Goal: Task Accomplishment & Management: Complete application form

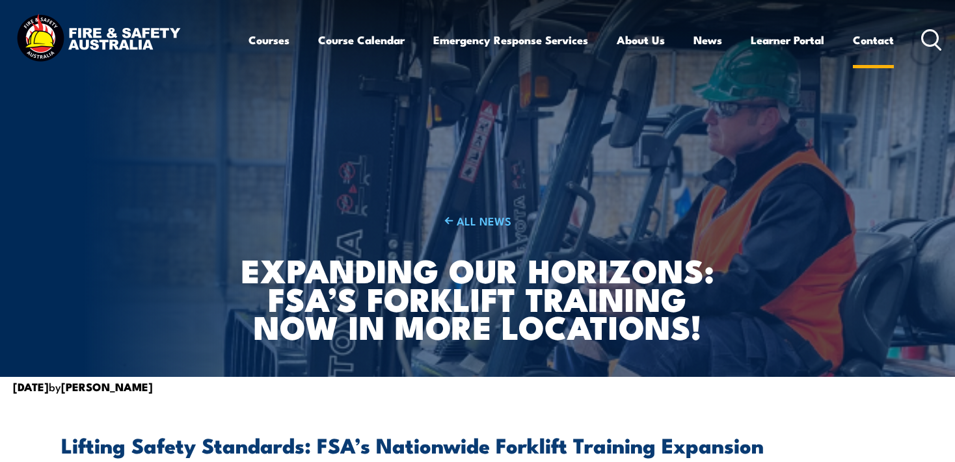
click at [878, 37] on link "Contact" at bounding box center [873, 40] width 41 height 34
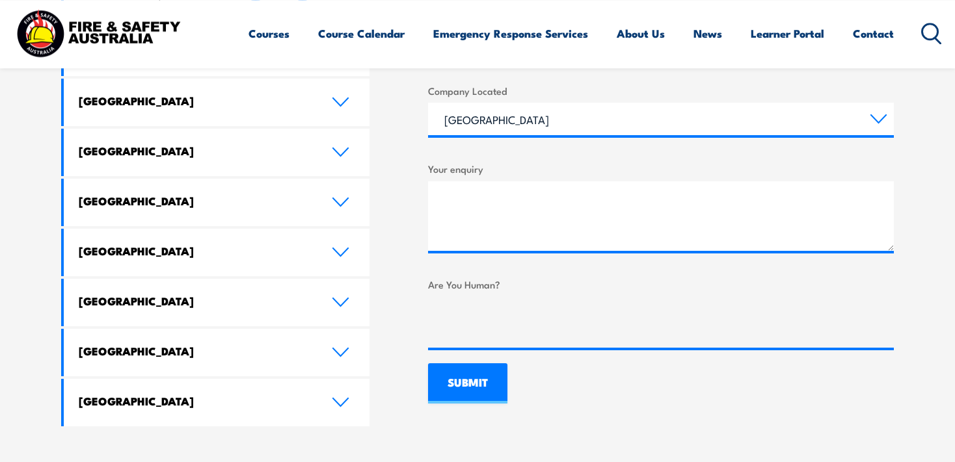
scroll to position [755, 0]
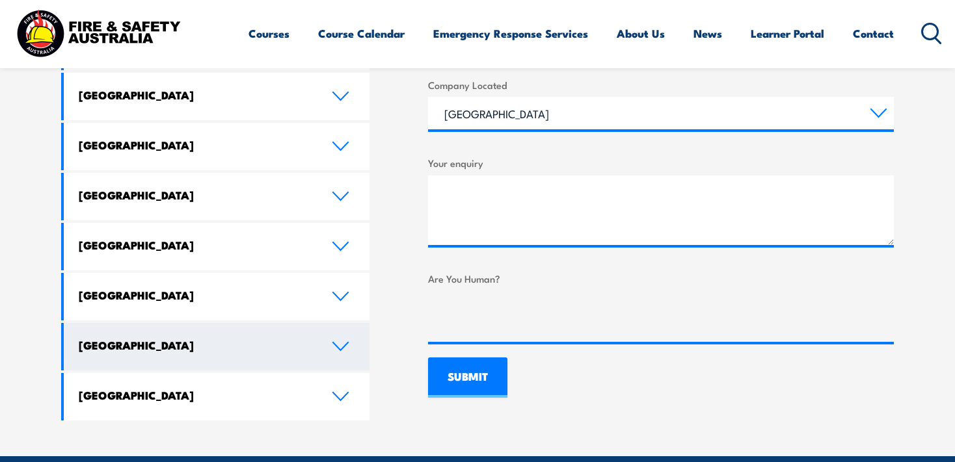
click at [350, 323] on link "[GEOGRAPHIC_DATA]" at bounding box center [217, 346] width 306 height 47
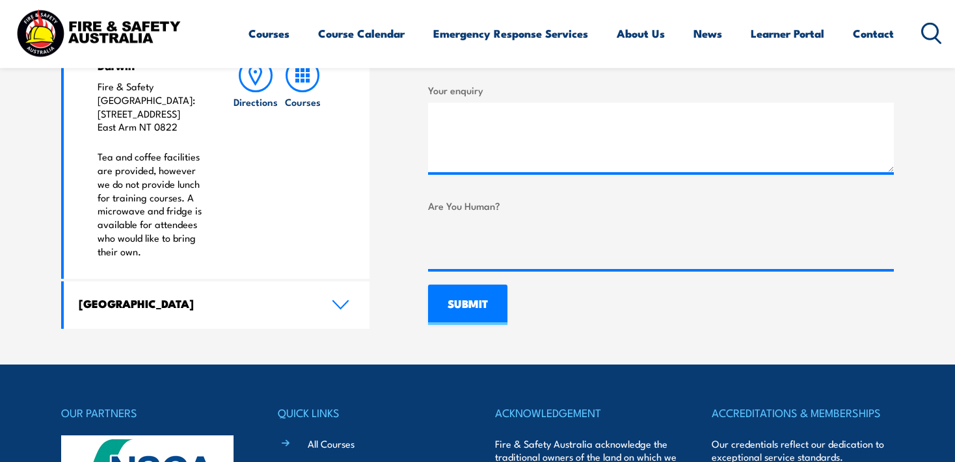
scroll to position [685, 0]
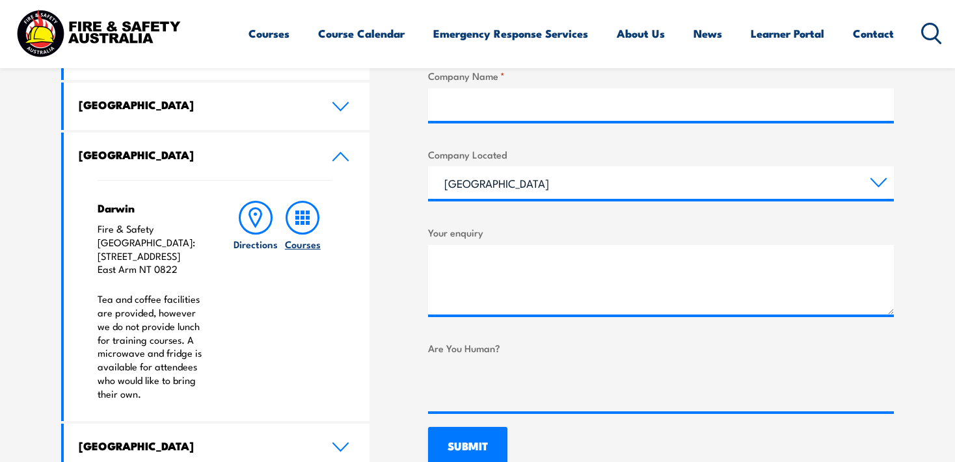
click at [308, 226] on icon at bounding box center [302, 218] width 34 height 34
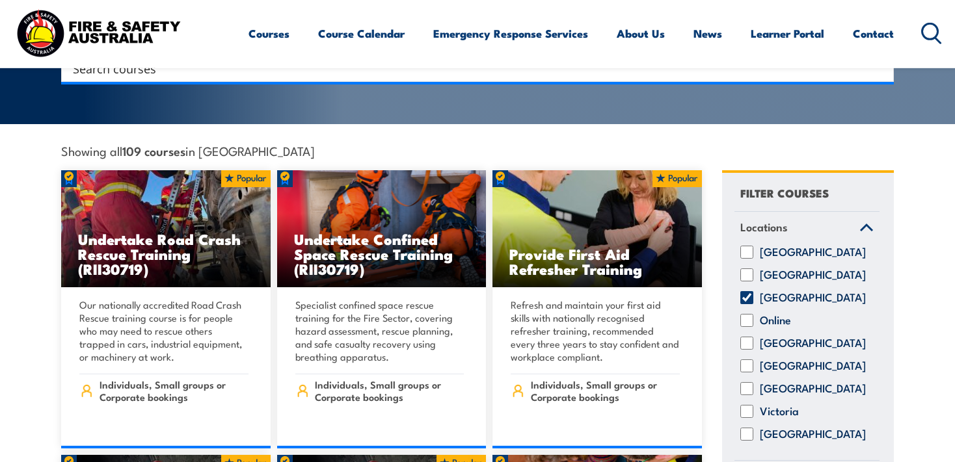
scroll to position [481, 0]
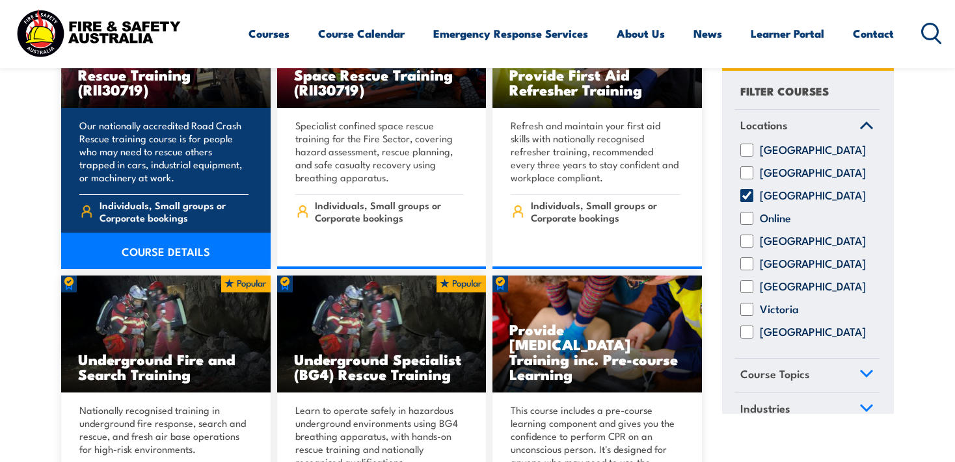
click at [141, 175] on div "Our nationally accredited Road Crash Rescue training course is for people who m…" at bounding box center [165, 188] width 209 height 161
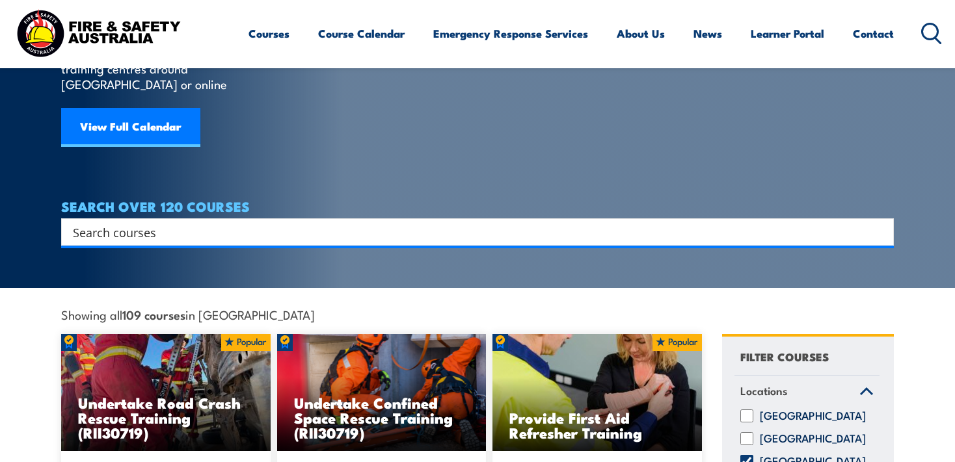
scroll to position [0, 0]
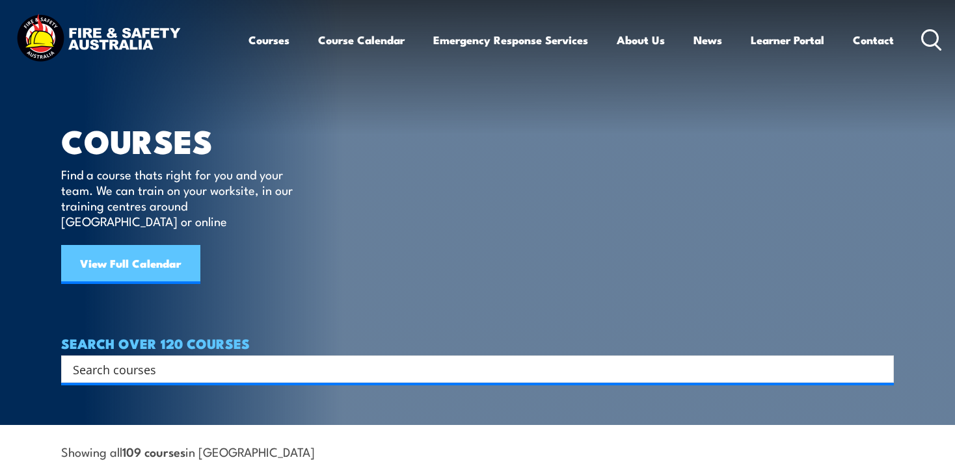
click at [142, 245] on link "View Full Calendar" at bounding box center [130, 264] width 139 height 39
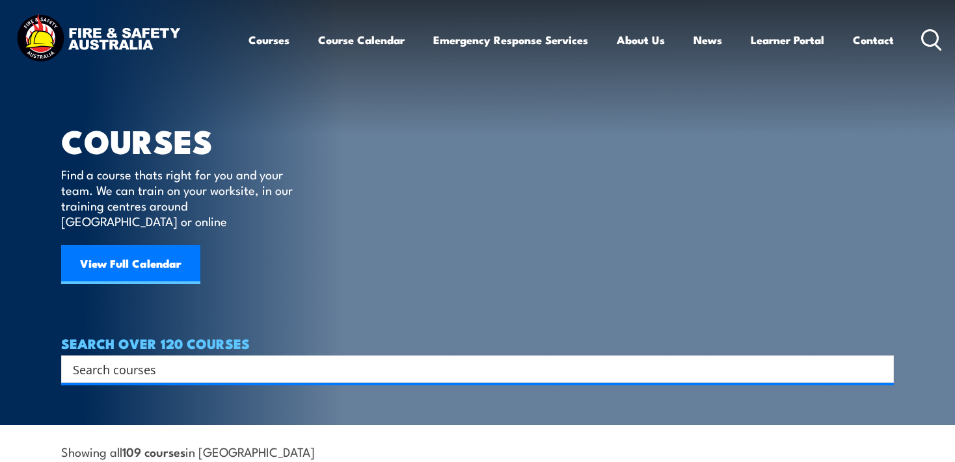
click at [133, 360] on input "Search input" at bounding box center [469, 370] width 792 height 20
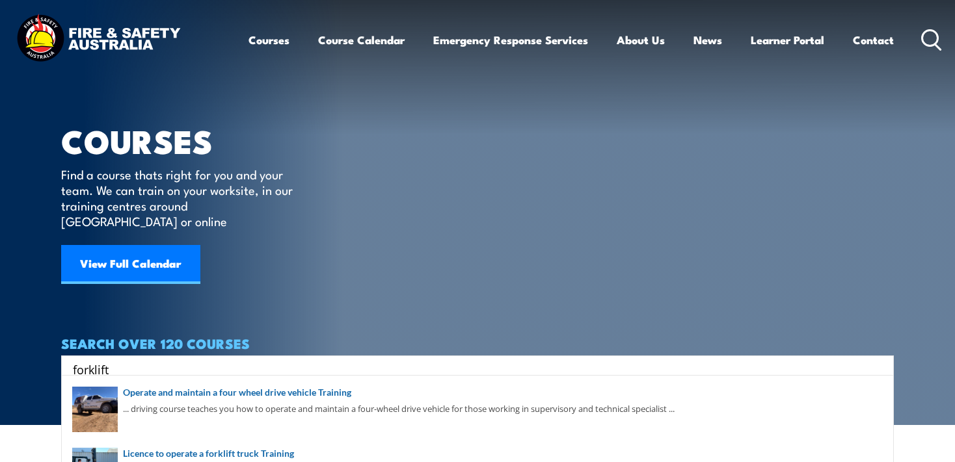
type input "forklift"
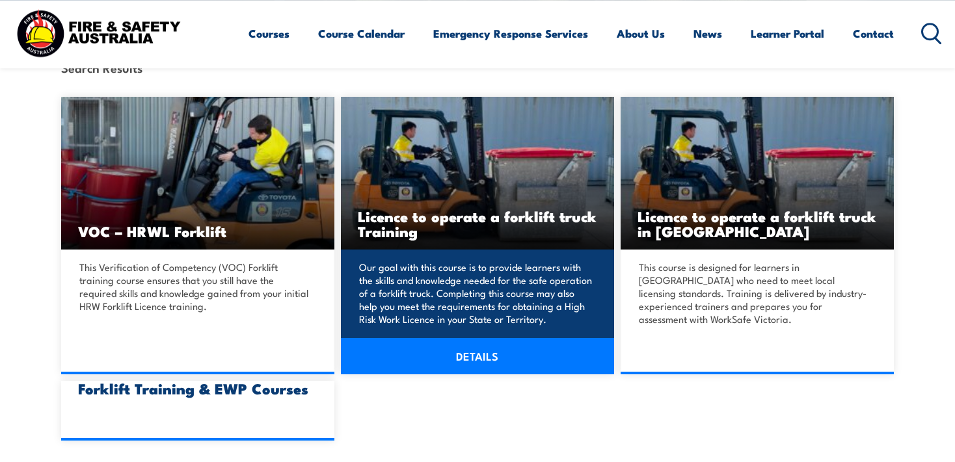
scroll to position [343, 0]
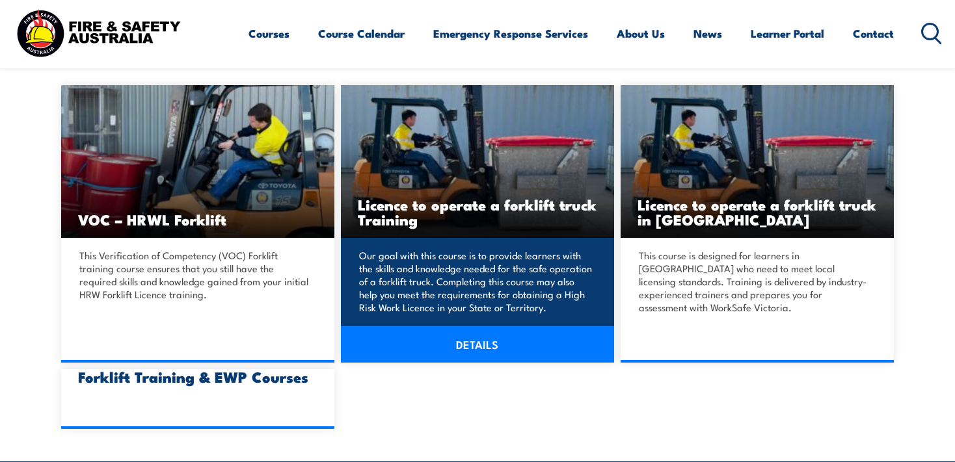
click at [459, 337] on link "DETAILS" at bounding box center [477, 344] width 273 height 36
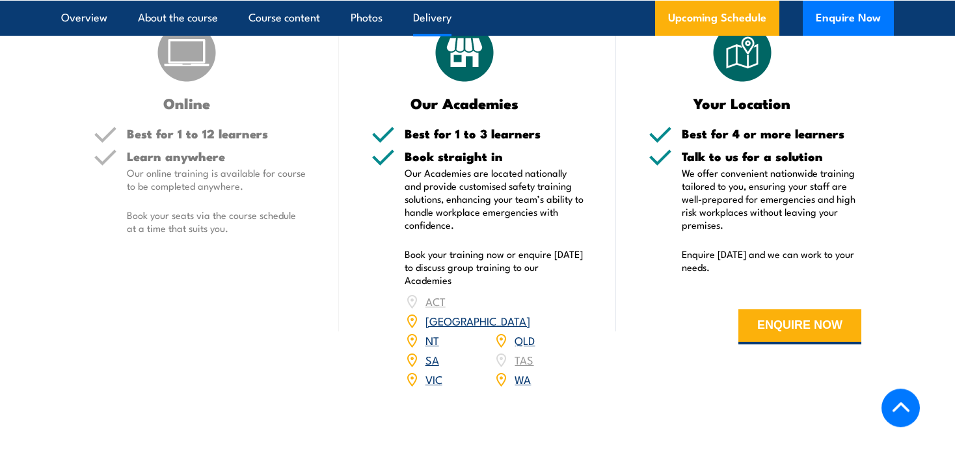
scroll to position [1717, 0]
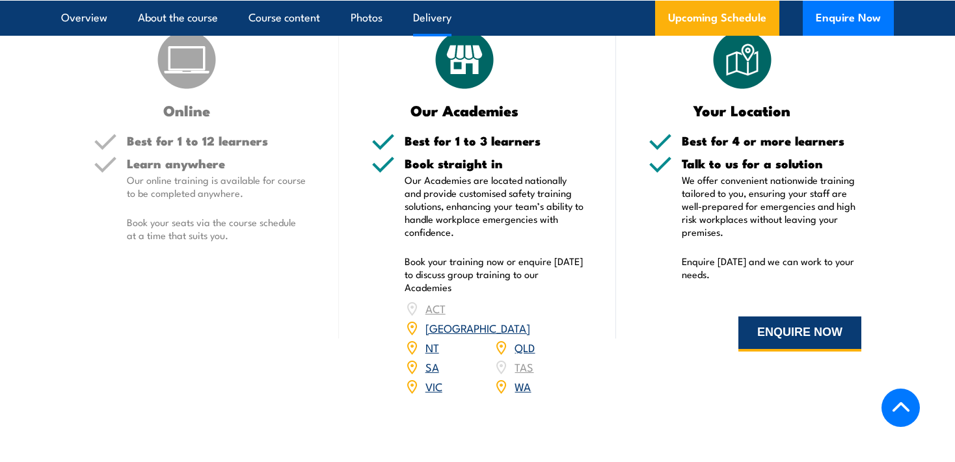
click at [786, 341] on button "ENQUIRE NOW" at bounding box center [799, 334] width 123 height 35
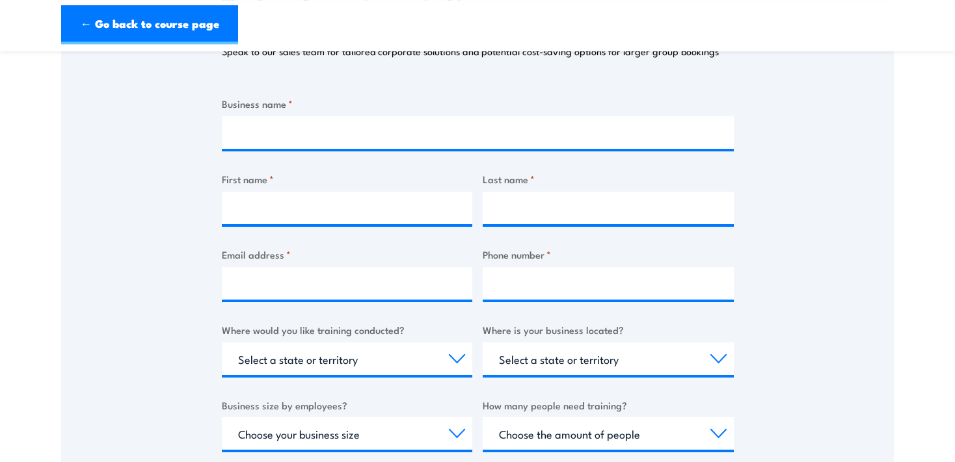
scroll to position [205, 0]
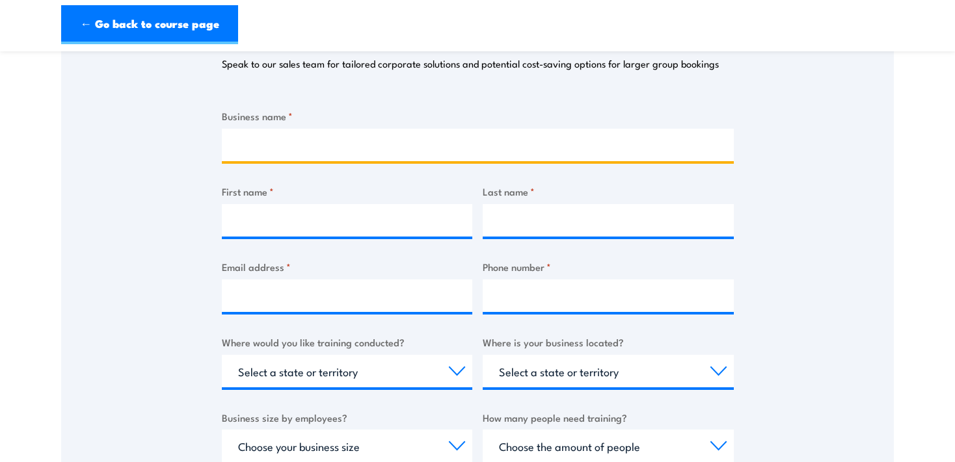
click at [254, 147] on input "Business name *" at bounding box center [478, 145] width 512 height 33
type input "Fluid Power AU"
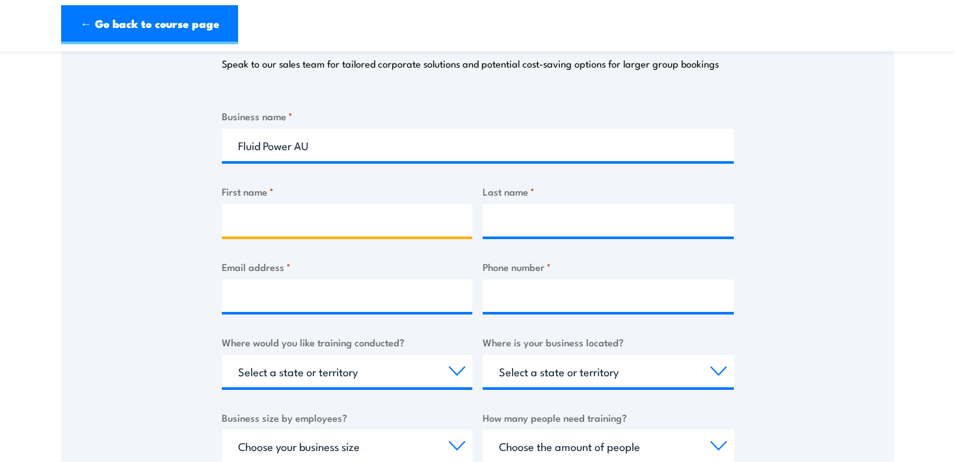
click at [278, 227] on input "First name *" at bounding box center [347, 220] width 251 height 33
type input "Sasha"
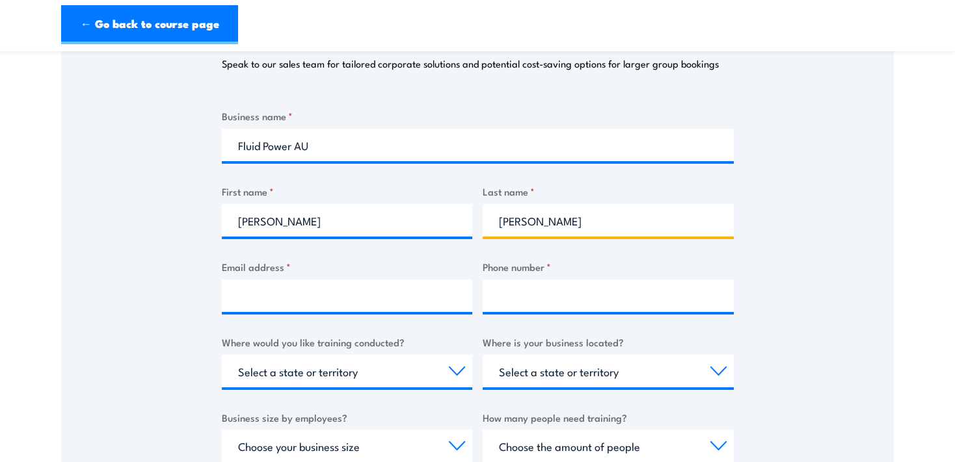
type input "Pope"
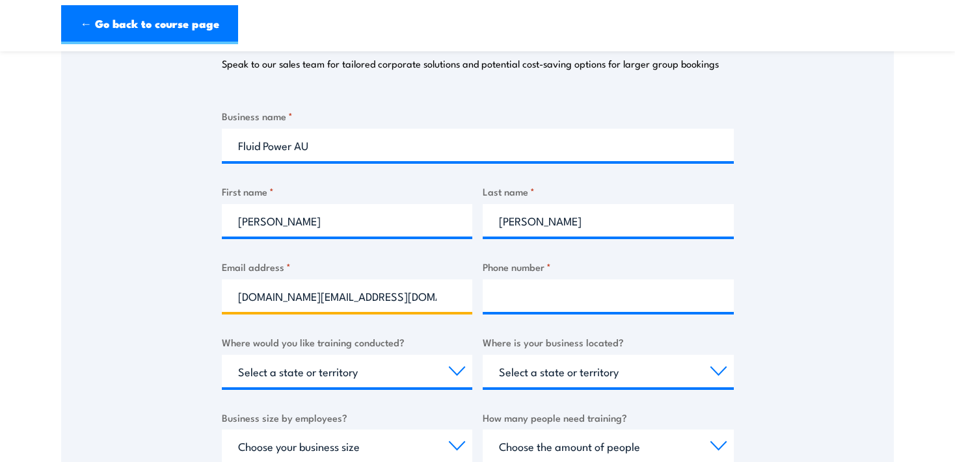
type input "darwin.hr@fluidpowerau.com"
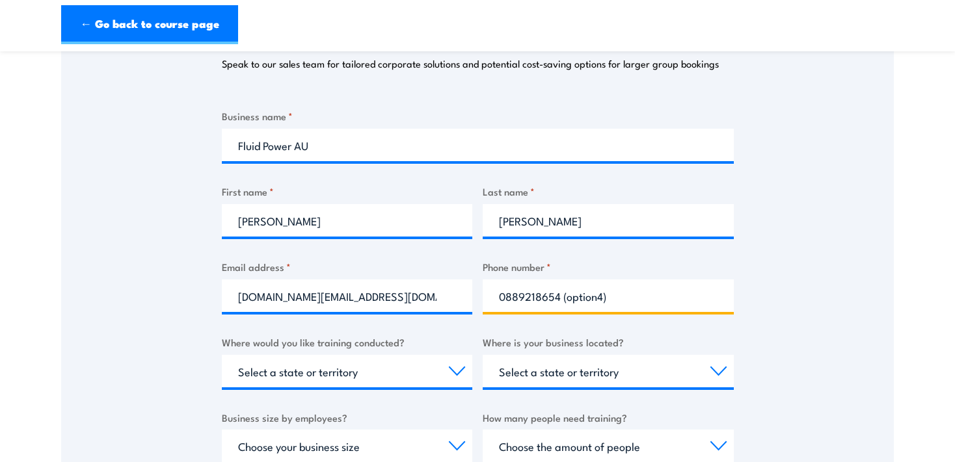
click at [596, 294] on input "0889218654 (option4)" at bounding box center [608, 296] width 251 height 33
type input "0889218654 (option 4)"
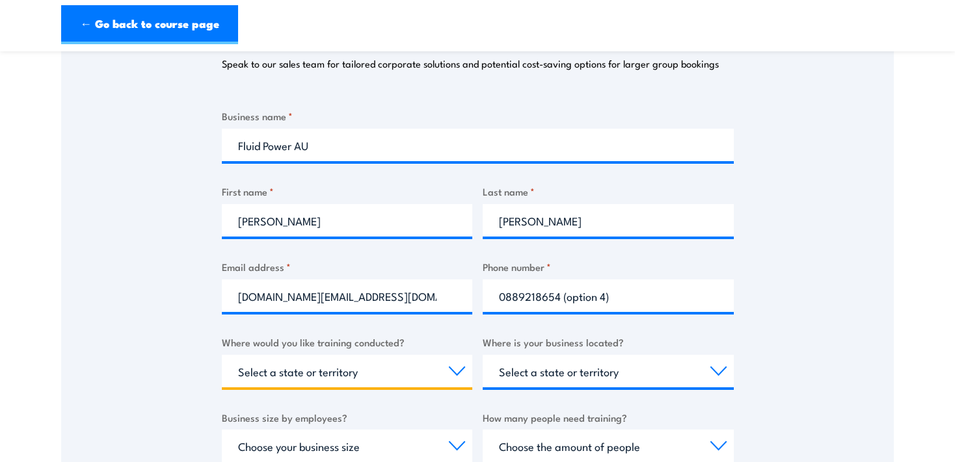
click at [222, 355] on select "Select a state or territory Nationally - multiple locations QLD NSW VIC SA ACT …" at bounding box center [347, 371] width 251 height 33
select select "NT"
click option "NT" at bounding box center [0, 0] width 0 height 0
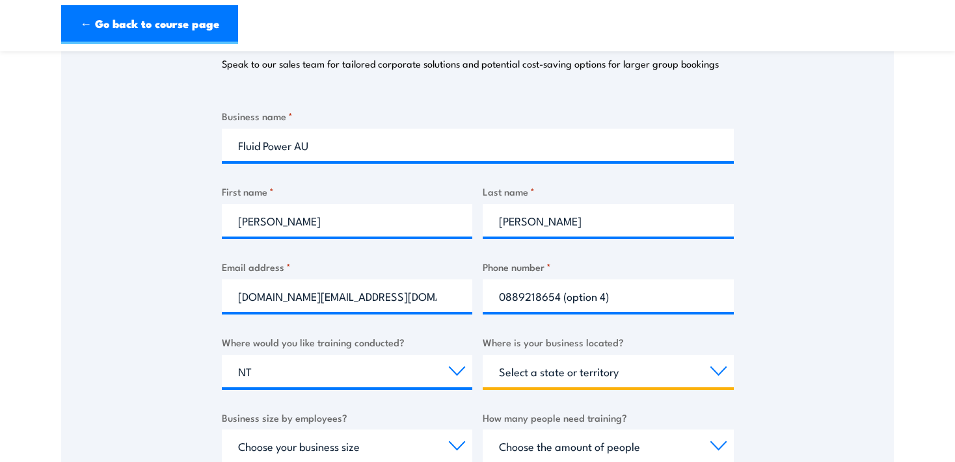
click at [483, 355] on select "Select a state or territory QLD NSW VIC SA ACT WA TAS NT" at bounding box center [608, 371] width 251 height 33
select select "NT"
click option "NT" at bounding box center [0, 0] width 0 height 0
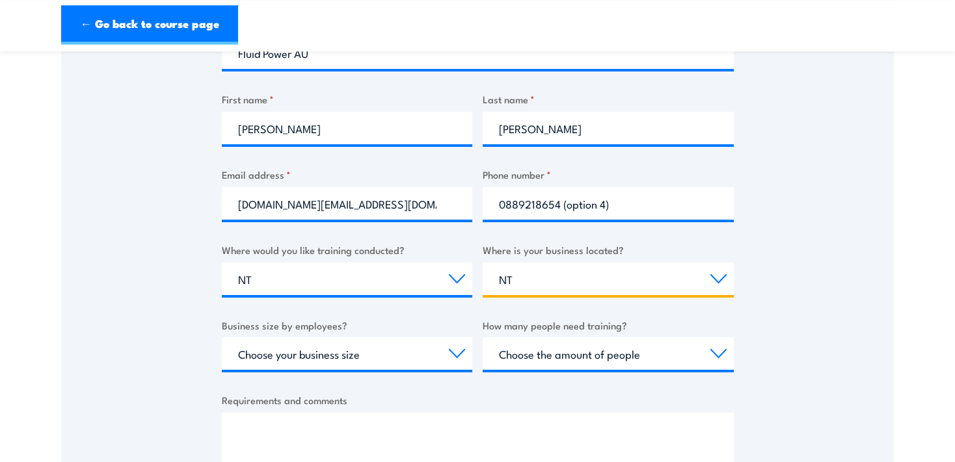
scroll to position [343, 0]
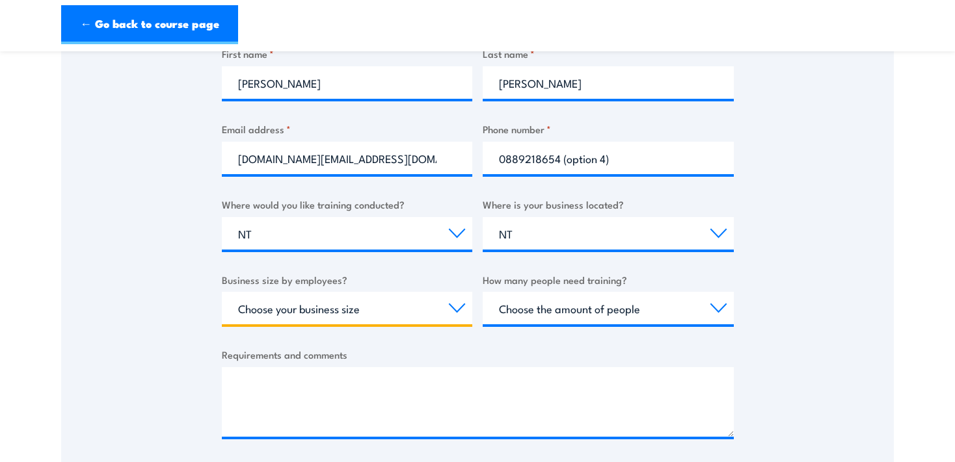
click at [222, 292] on select "Choose your business size 1 to 19 20 to 199 200+" at bounding box center [347, 308] width 251 height 33
select select "20 to 199"
click option "20 to 199" at bounding box center [0, 0] width 0 height 0
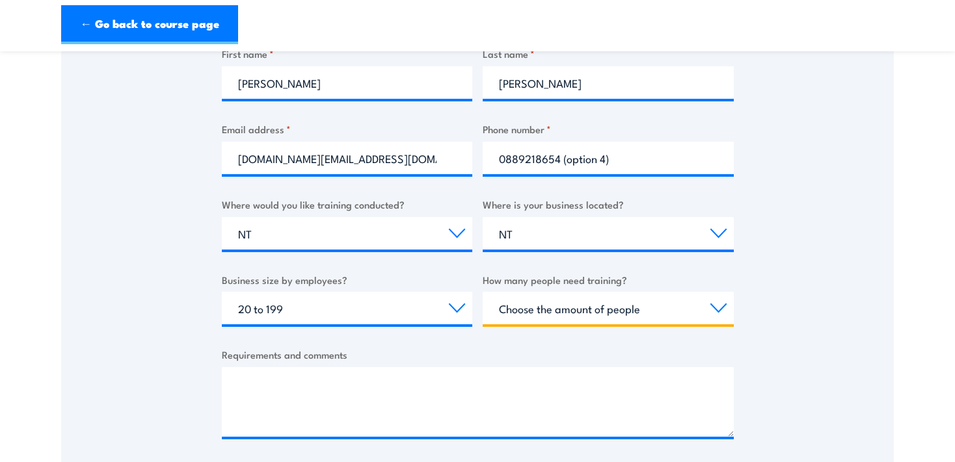
click at [483, 292] on select "Choose the amount of people 1 to 4 5 to 19 20+" at bounding box center [608, 308] width 251 height 33
select select "5 to 19"
click option "5 to 19" at bounding box center [0, 0] width 0 height 0
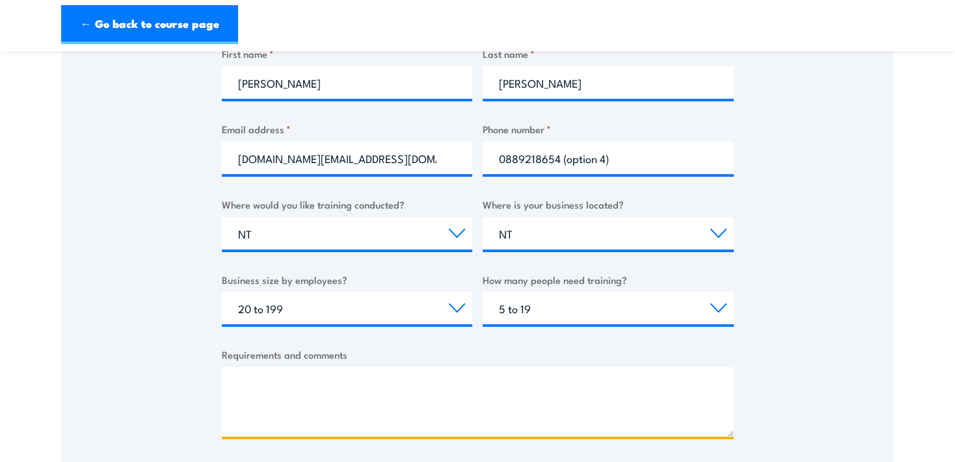
click at [245, 401] on textarea "Requirements and comments" at bounding box center [478, 402] width 512 height 70
type textarea "3"
type textarea "4"
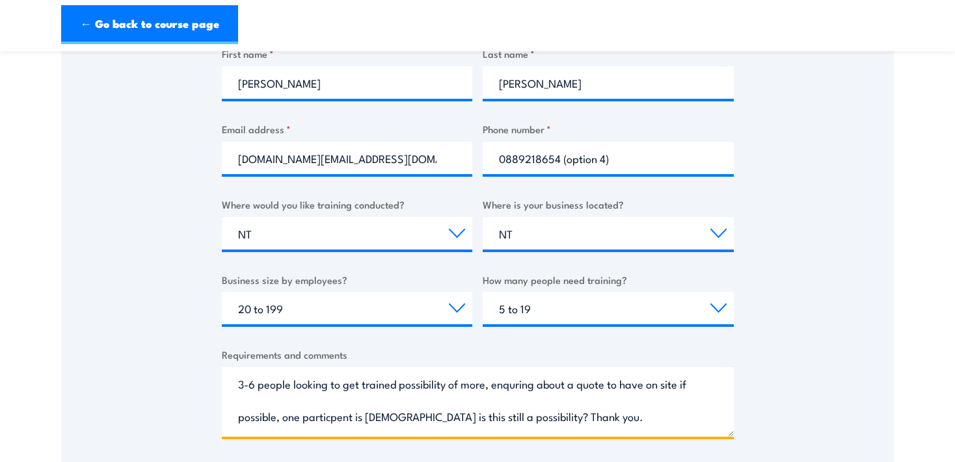
drag, startPoint x: 516, startPoint y: 380, endPoint x: 511, endPoint y: 385, distance: 7.4
click at [511, 385] on textarea "3-6 people looking to get trained possibility of more, enquring about a quote t…" at bounding box center [478, 402] width 512 height 70
click at [330, 414] on textarea "3-6 people looking to get trained possibility of more, inquiring about a quote …" at bounding box center [478, 402] width 512 height 70
click at [609, 417] on textarea "3-6 people looking to get trained possibility of more, inquiring about a quote …" at bounding box center [478, 402] width 512 height 70
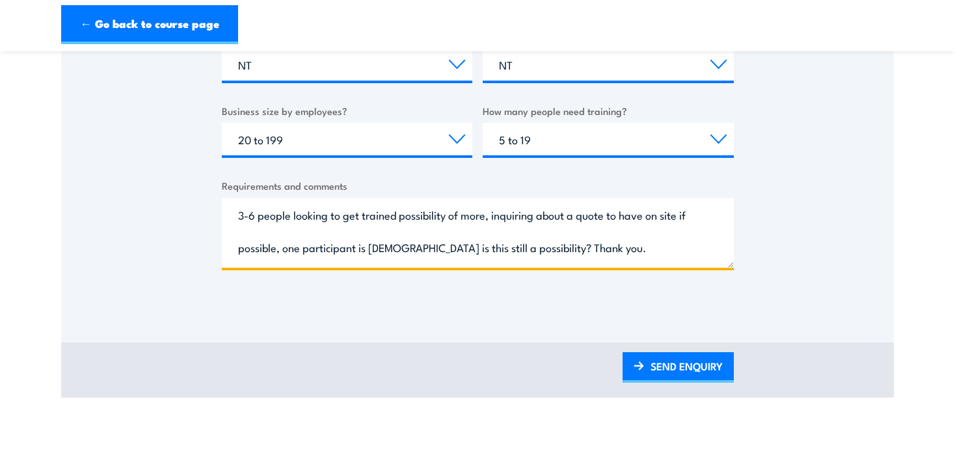
scroll to position [549, 0]
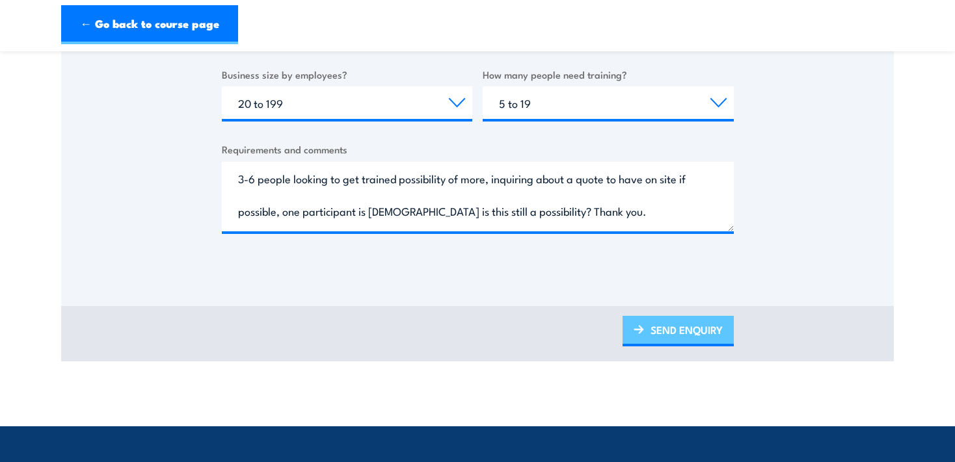
click at [674, 330] on link "SEND ENQUIRY" at bounding box center [677, 331] width 111 height 31
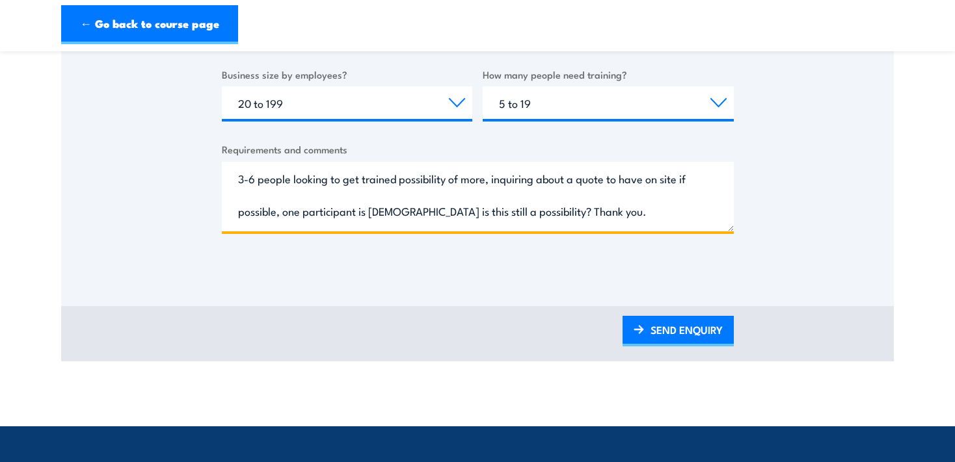
drag, startPoint x: 516, startPoint y: 183, endPoint x: 499, endPoint y: 178, distance: 17.7
click at [516, 183] on textarea "3-6 people looking to get trained possibility of more, inquiring about a quote …" at bounding box center [478, 197] width 512 height 70
click at [494, 176] on textarea "3-6 people looking to get trained possibility of more, inquiring about a quote …" at bounding box center [478, 197] width 512 height 70
type textarea "3-6 people looking to get trained possibility of more, enquiring about a quote …"
click at [610, 215] on textarea "3-6 people looking to get trained possibility of more, enquiring about a quote …" at bounding box center [478, 197] width 512 height 70
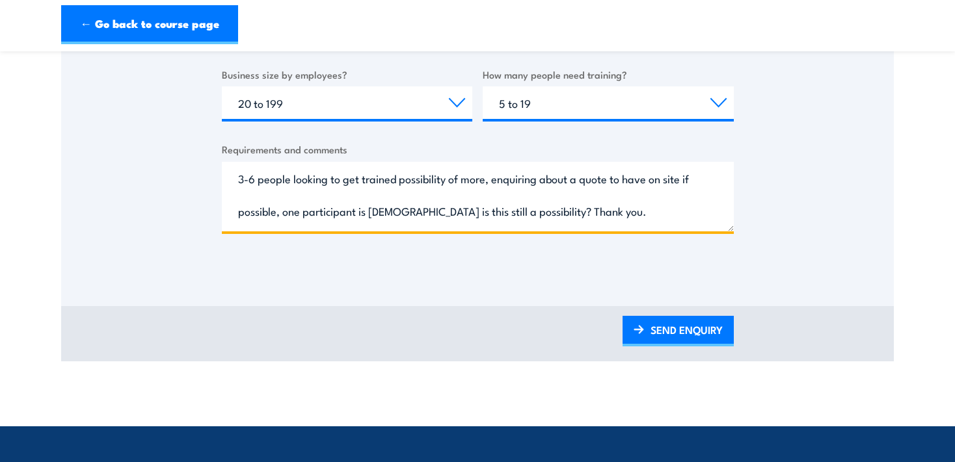
click at [507, 178] on textarea "3-6 people looking to get trained possibility of more, enquiring about a quote …" at bounding box center [478, 197] width 512 height 70
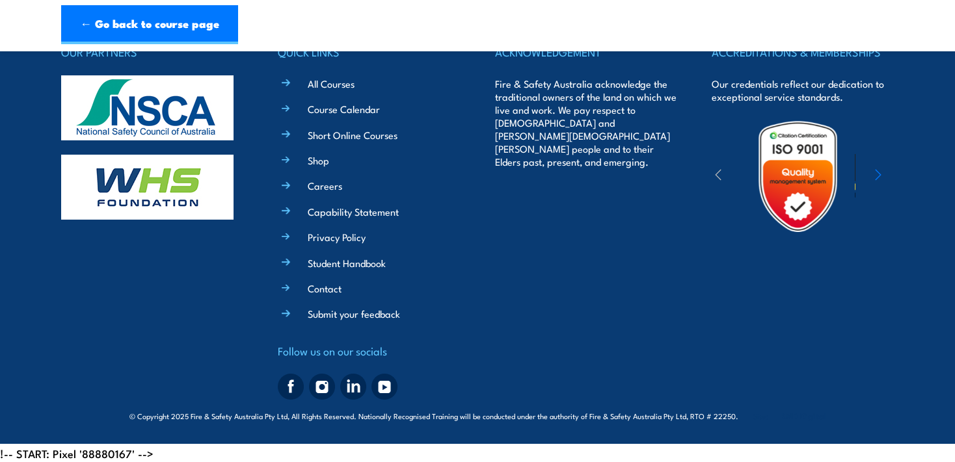
click at [419, 178] on li "Careers" at bounding box center [378, 185] width 163 height 15
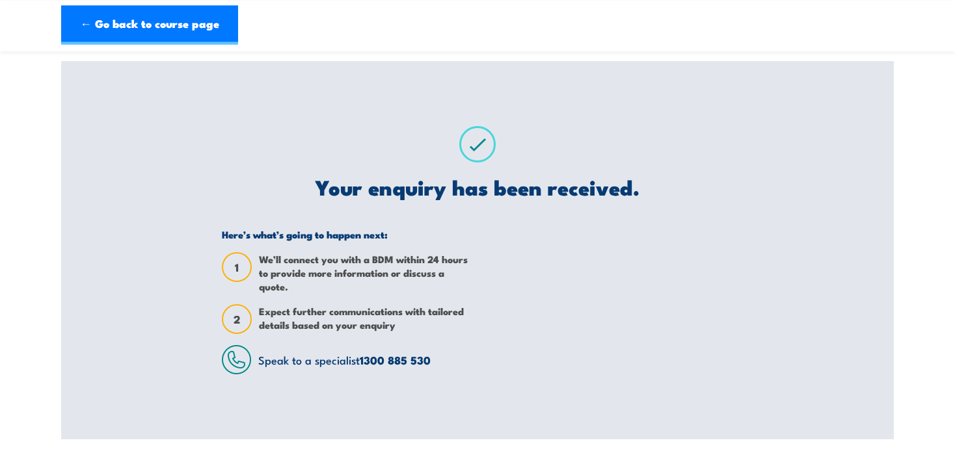
scroll to position [0, 0]
